Goal: Check status: Check status

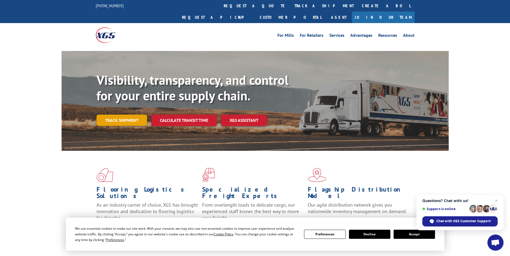
click at [126, 115] on link "Track shipment" at bounding box center [122, 120] width 51 height 11
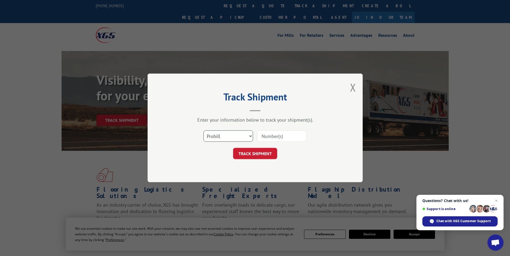
click at [250, 137] on select "Select category... Probill BOL PO" at bounding box center [228, 136] width 49 height 11
select select "bol"
click at [204, 131] on select "Select category... Probill BOL PO" at bounding box center [228, 136] width 49 height 11
click at [267, 135] on input at bounding box center [281, 136] width 49 height 11
type input "5671640"
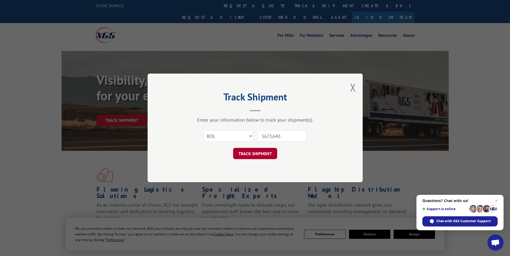
click at [263, 152] on button "TRACK SHIPMENT" at bounding box center [255, 153] width 44 height 11
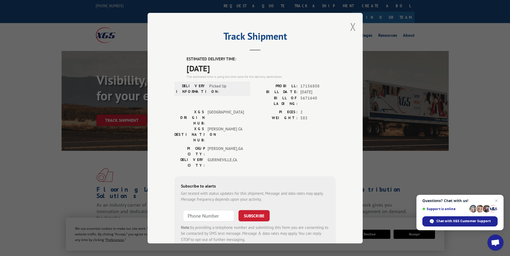
click at [350, 25] on button "Close modal" at bounding box center [353, 27] width 6 height 14
